Goal: Task Accomplishment & Management: Manage account settings

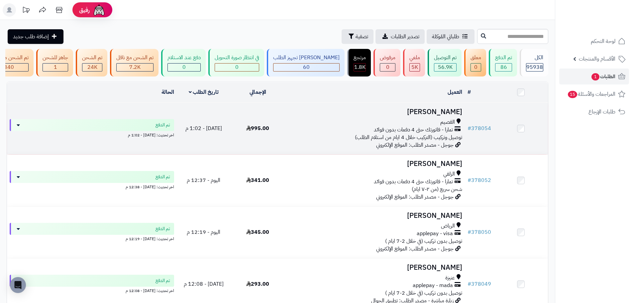
click at [269, 144] on td "995.00" at bounding box center [257, 128] width 54 height 51
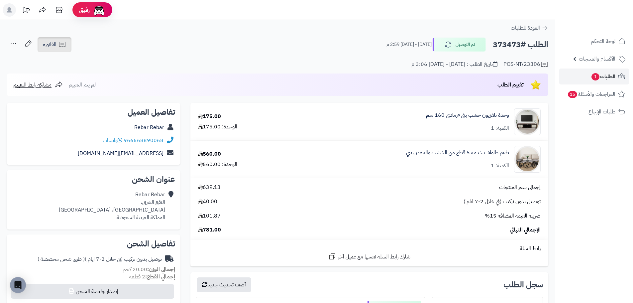
click at [50, 43] on span "الفاتورة" at bounding box center [50, 45] width 14 height 8
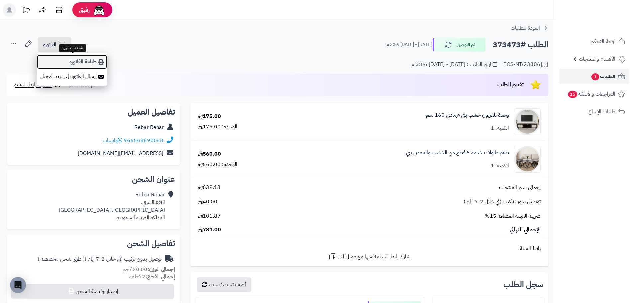
click at [91, 60] on link "طباعة الفاتورة" at bounding box center [72, 61] width 71 height 15
